Goal: Register for event/course

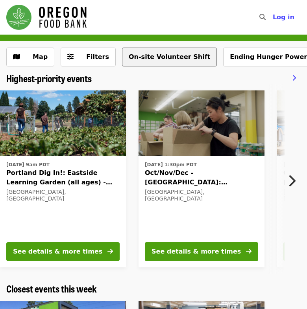
click at [162, 58] on button "On-site Volunteer Shift" at bounding box center [169, 57] width 95 height 19
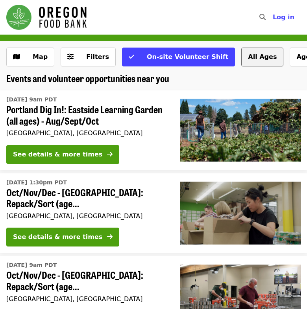
click at [241, 59] on button "All Ages" at bounding box center [262, 57] width 42 height 19
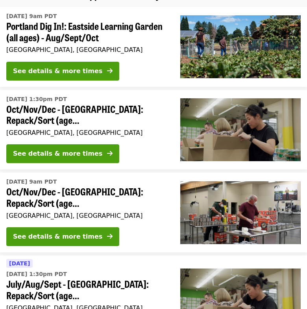
scroll to position [82, 0]
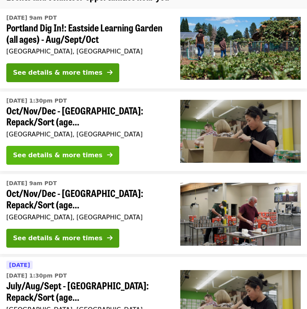
click at [107, 152] on icon "arrow-right icon" at bounding box center [110, 154] width 6 height 7
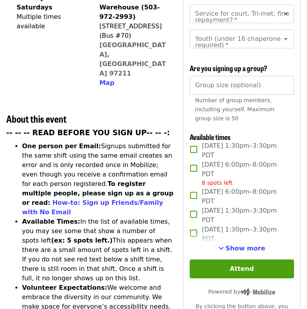
scroll to position [201, 0]
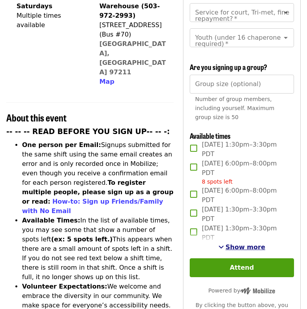
click at [242, 243] on span "Show more" at bounding box center [245, 246] width 40 height 7
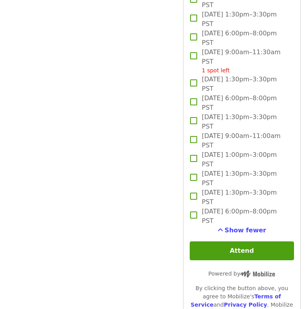
scroll to position [2155, 0]
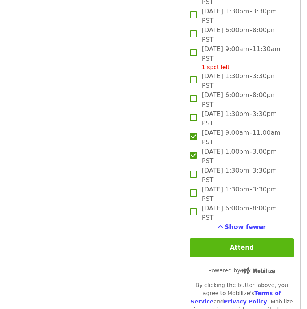
click at [242, 238] on button "Attend" at bounding box center [242, 247] width 104 height 19
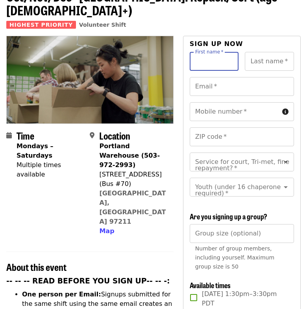
scroll to position [0, 0]
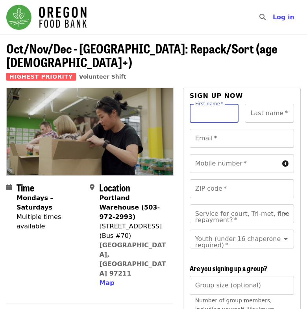
scroll to position [82, 0]
